Goal: Task Accomplishment & Management: Complete application form

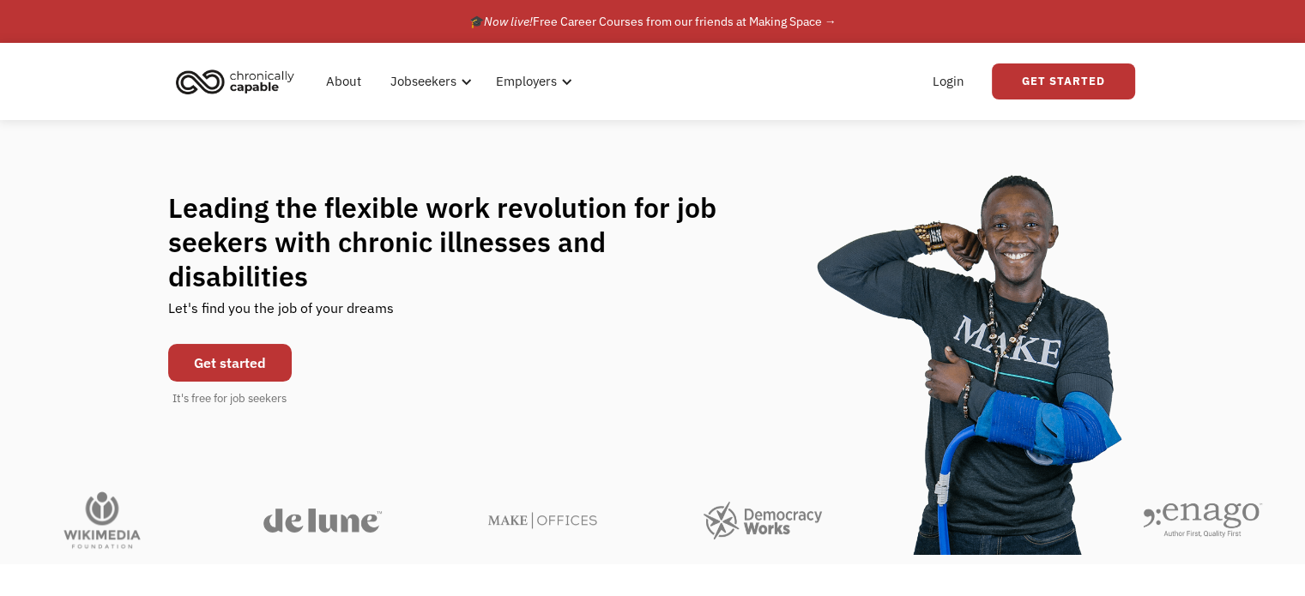
click at [247, 344] on link "Get started" at bounding box center [230, 363] width 124 height 38
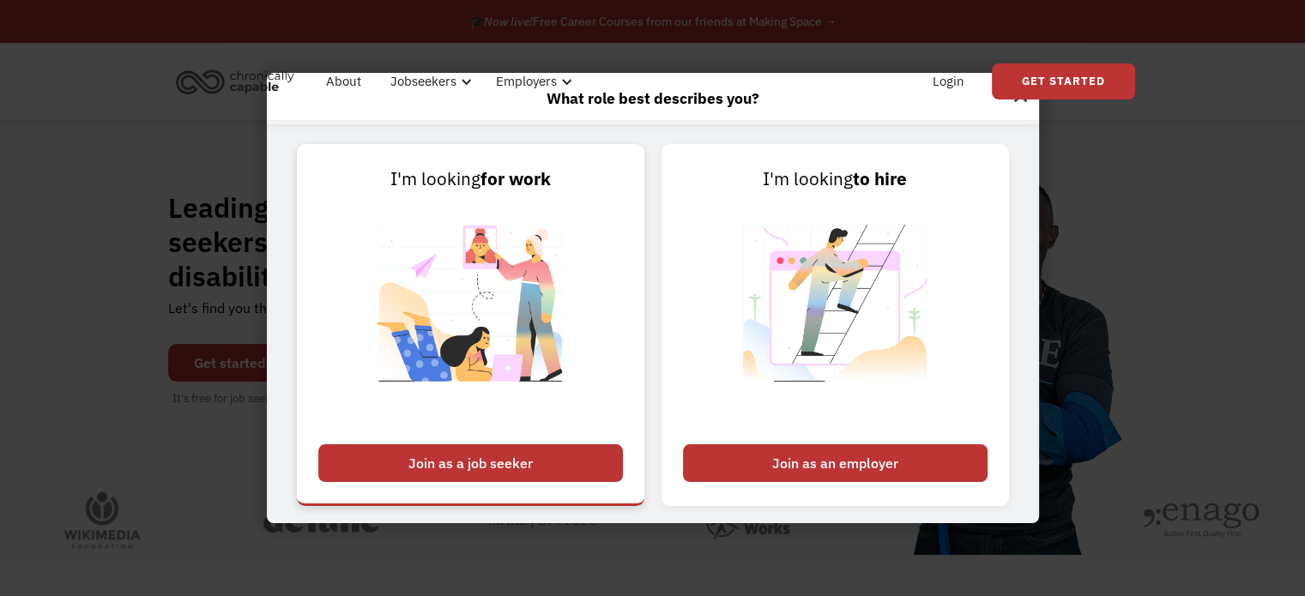
click at [491, 263] on img at bounding box center [471, 314] width 214 height 243
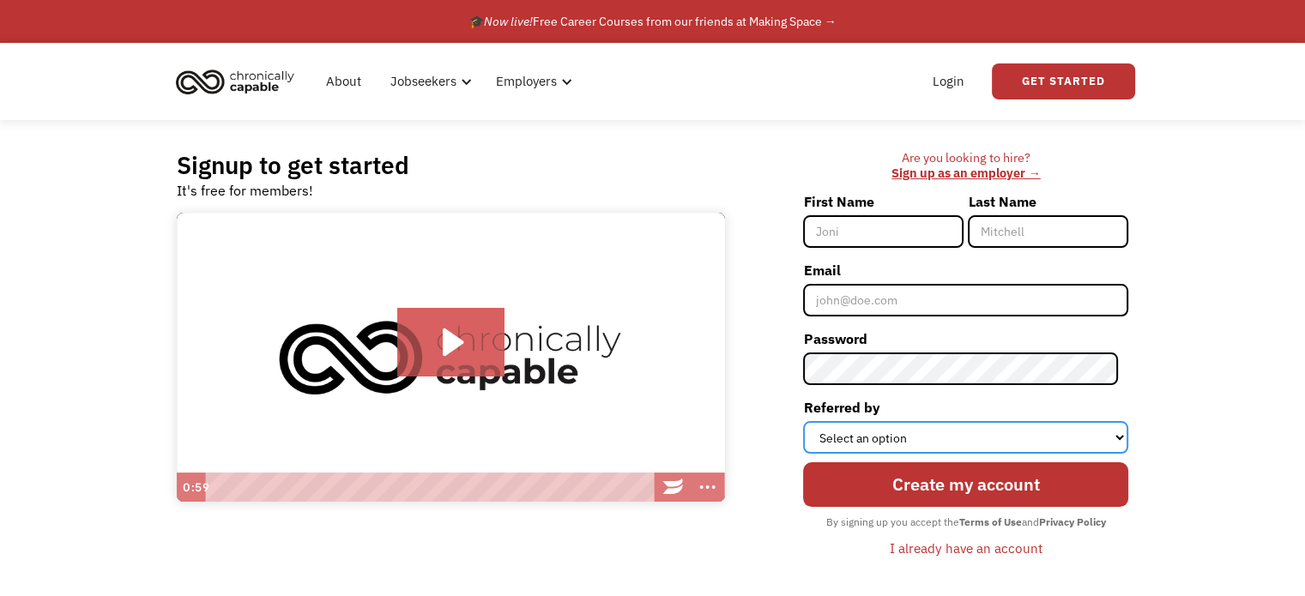
click at [920, 438] on select "Select an option Instagram Facebook Twitter Search Engine News Article Word of …" at bounding box center [965, 437] width 325 height 33
select select "Search Engine"
click at [813, 421] on select "Select an option Instagram Facebook Twitter Search Engine News Article Word of …" at bounding box center [965, 437] width 325 height 33
